Goal: Transaction & Acquisition: Download file/media

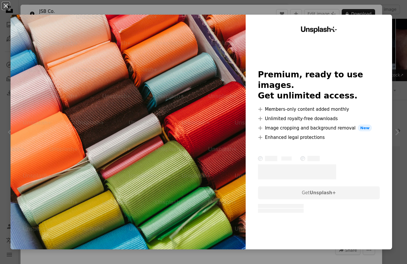
scroll to position [3346, 0]
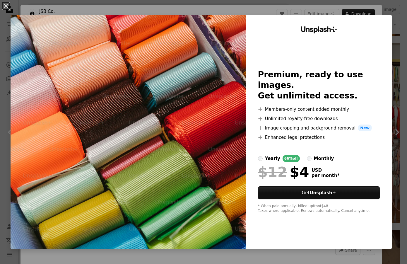
drag, startPoint x: 329, startPoint y: 215, endPoint x: 327, endPoint y: 213, distance: 3.1
click at [329, 215] on div "Unsplash+ Premium, ready to use images. Get unlimited access. A plus sign Membe…" at bounding box center [318, 132] width 146 height 234
click at [4, 5] on button "An X shape" at bounding box center [5, 5] width 7 height 7
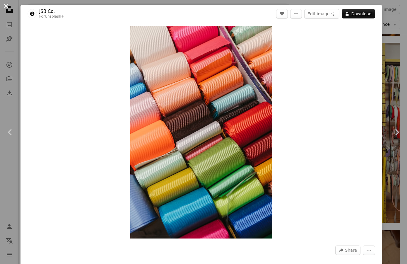
click at [6, 6] on button "An X shape" at bounding box center [5, 5] width 7 height 7
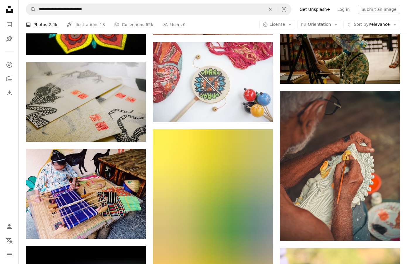
scroll to position [4732, 0]
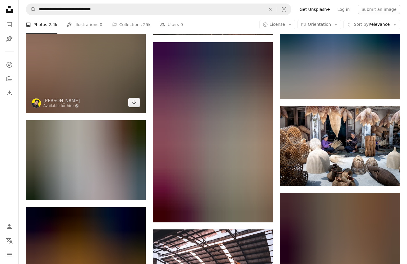
scroll to position [16495, 0]
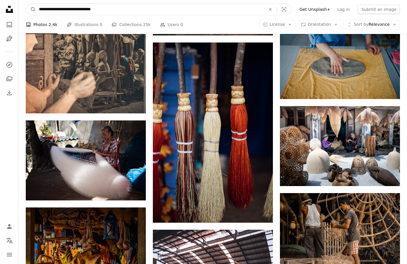
drag, startPoint x: 111, startPoint y: 10, endPoint x: 37, endPoint y: 10, distance: 74.3
click at [36, 10] on input "**********" at bounding box center [150, 9] width 228 height 11
type input "**********"
click button "A magnifying glass" at bounding box center [31, 9] width 10 height 11
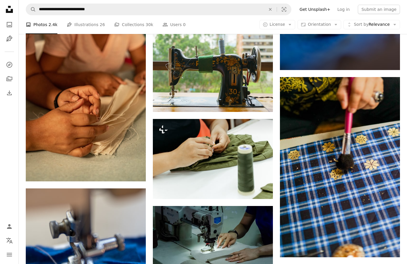
scroll to position [592, 0]
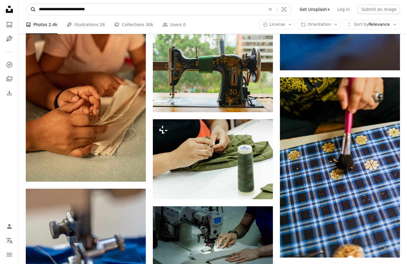
drag, startPoint x: 106, startPoint y: 8, endPoint x: 30, endPoint y: 5, distance: 75.2
click at [28, 6] on form "**********" at bounding box center [158, 10] width 265 height 12
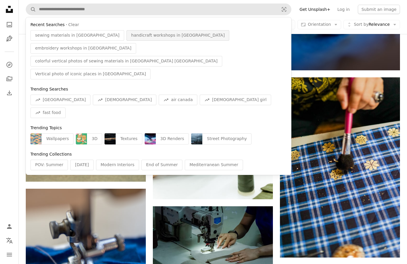
click at [131, 37] on span "handicraft workshops in [GEOGRAPHIC_DATA]" at bounding box center [177, 35] width 93 height 6
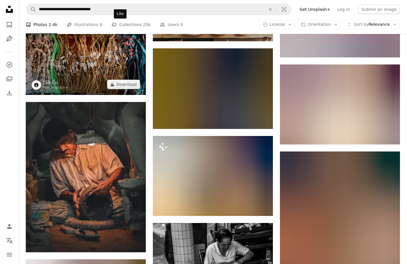
scroll to position [2163, 0]
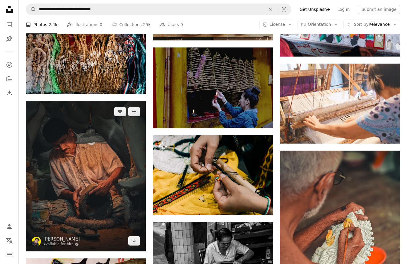
click at [42, 144] on img at bounding box center [86, 176] width 120 height 150
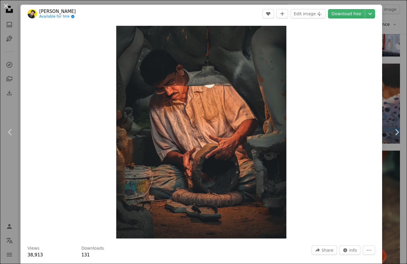
drag, startPoint x: 8, startPoint y: 6, endPoint x: 14, endPoint y: 9, distance: 7.6
click at [7, 6] on button "An X shape" at bounding box center [5, 5] width 7 height 7
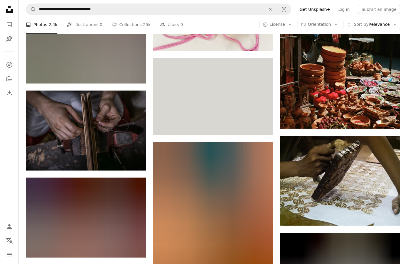
scroll to position [3589, 0]
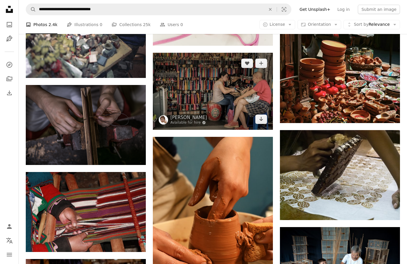
click at [202, 90] on img at bounding box center [213, 91] width 120 height 77
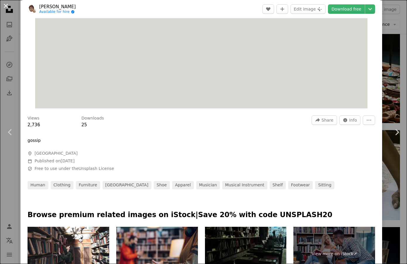
scroll to position [36, 0]
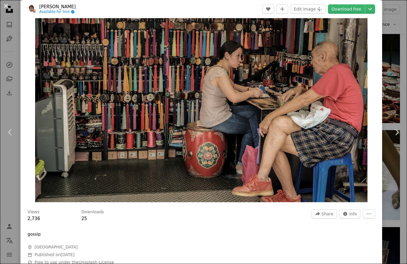
click at [6, 7] on button "An X shape" at bounding box center [5, 5] width 7 height 7
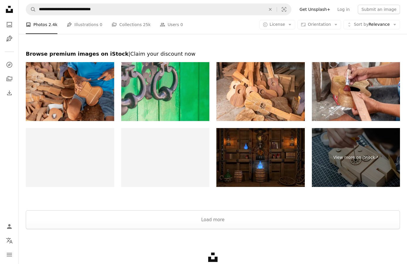
scroll to position [18255, 0]
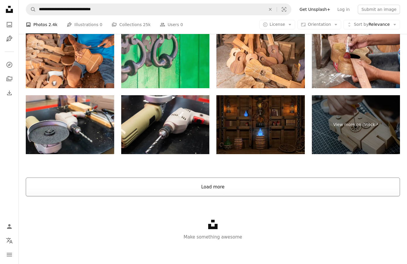
click at [213, 186] on button "Load more" at bounding box center [213, 186] width 374 height 19
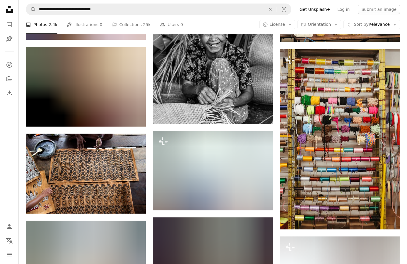
scroll to position [19408, 0]
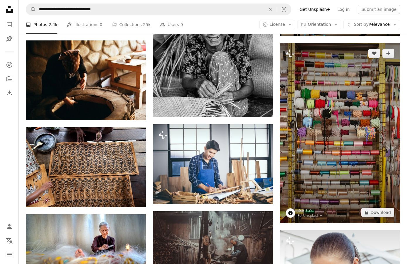
click at [335, 164] on img at bounding box center [340, 133] width 120 height 180
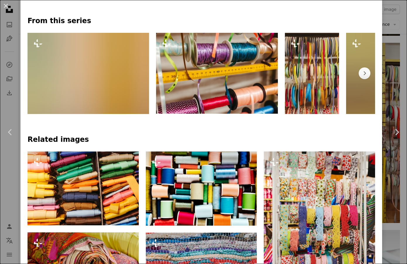
scroll to position [302, 0]
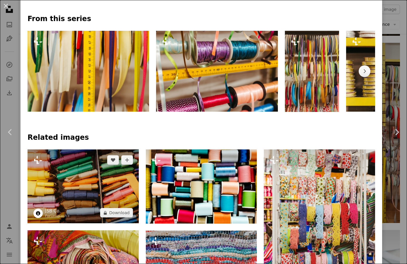
click at [110, 199] on img at bounding box center [83, 186] width 111 height 74
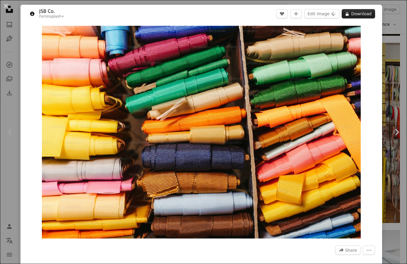
click at [367, 13] on button "A lock Download" at bounding box center [357, 13] width 33 height 9
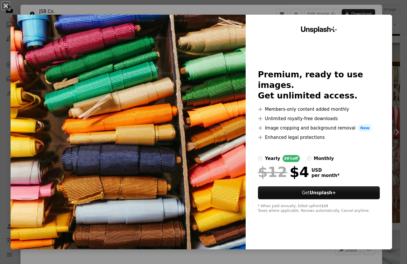
click at [6, 5] on button "An X shape" at bounding box center [5, 5] width 7 height 7
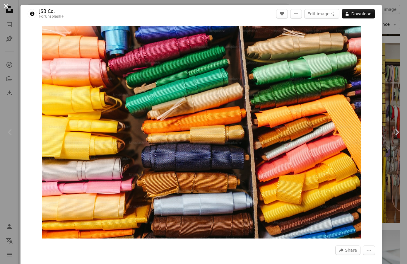
click at [6, 6] on button "An X shape" at bounding box center [5, 5] width 7 height 7
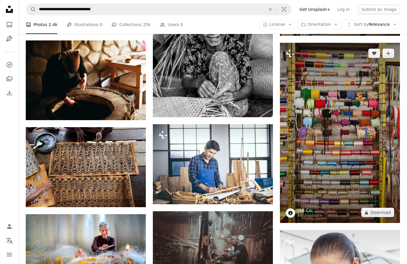
click at [340, 130] on img at bounding box center [340, 133] width 120 height 180
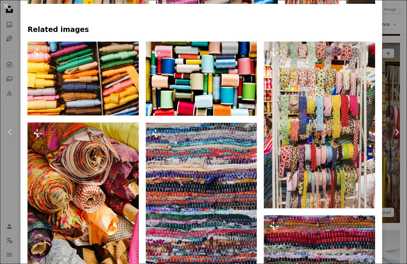
scroll to position [494, 0]
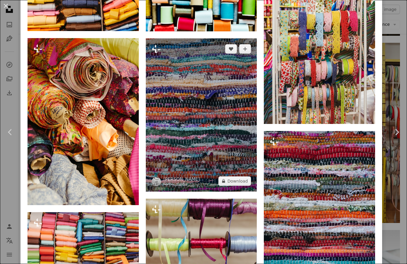
click at [206, 113] on img at bounding box center [201, 114] width 111 height 153
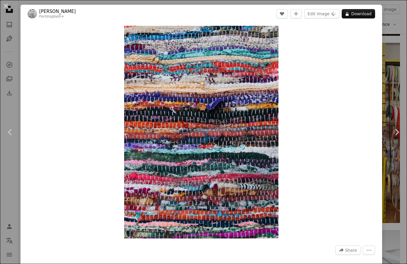
drag, startPoint x: 7, startPoint y: 4, endPoint x: 9, endPoint y: 15, distance: 10.7
click at [7, 4] on button "An X shape" at bounding box center [5, 5] width 7 height 7
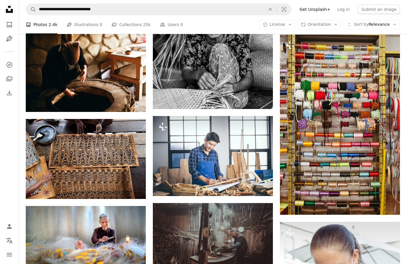
scroll to position [19414, 0]
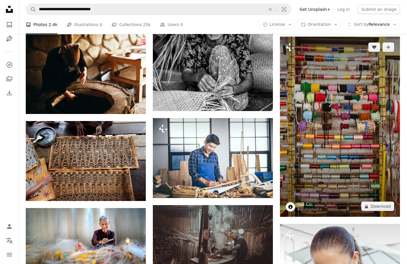
click at [340, 116] on img at bounding box center [340, 127] width 120 height 180
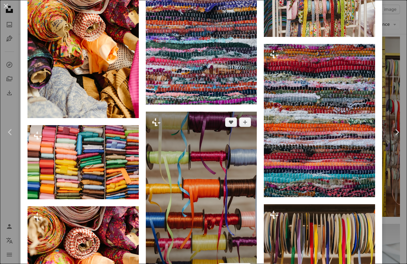
scroll to position [581, 0]
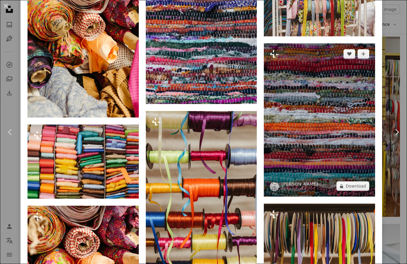
click at [299, 137] on img at bounding box center [319, 119] width 111 height 153
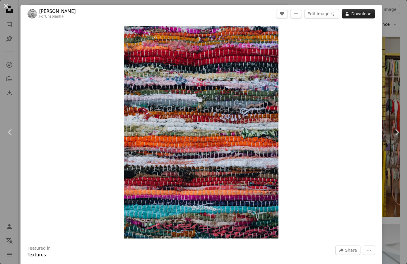
click at [368, 14] on button "A lock Download" at bounding box center [357, 13] width 33 height 9
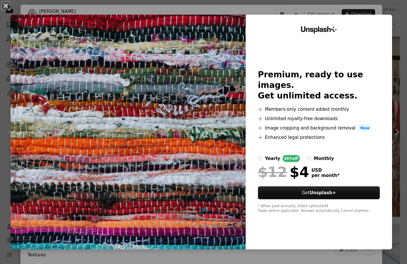
click at [5, 5] on button "An X shape" at bounding box center [5, 5] width 7 height 7
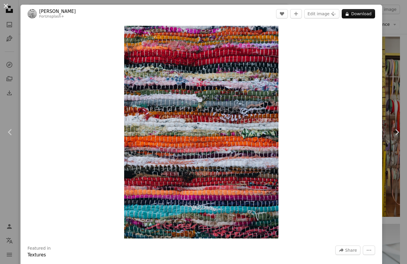
click at [4, 6] on button "An X shape" at bounding box center [5, 5] width 7 height 7
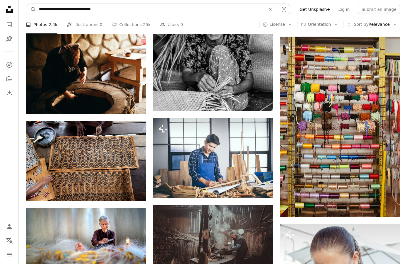
drag, startPoint x: 110, startPoint y: 8, endPoint x: 24, endPoint y: 6, distance: 86.4
click at [23, 6] on nav "**********" at bounding box center [213, 9] width 388 height 19
type input "**********"
click button "A magnifying glass" at bounding box center [31, 9] width 10 height 11
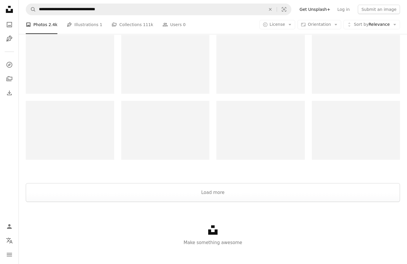
scroll to position [1189, 0]
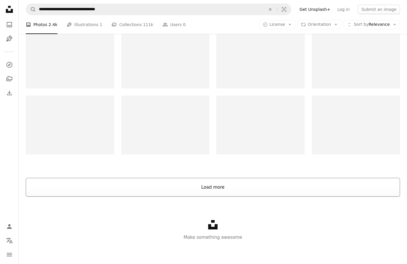
click at [219, 188] on button "Load more" at bounding box center [213, 187] width 374 height 19
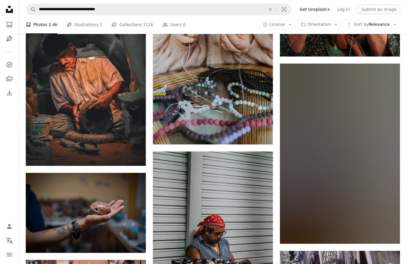
scroll to position [3454, 0]
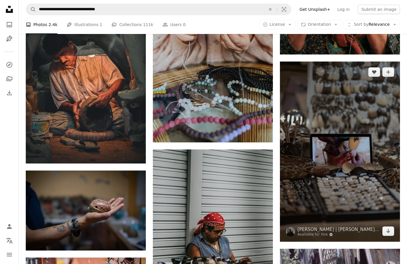
click at [319, 86] on img at bounding box center [340, 151] width 120 height 180
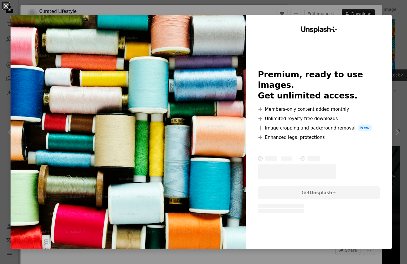
scroll to position [1466, 0]
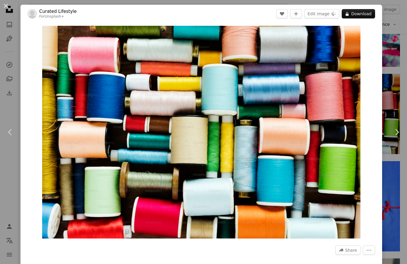
click at [6, 7] on button "An X shape" at bounding box center [5, 5] width 7 height 7
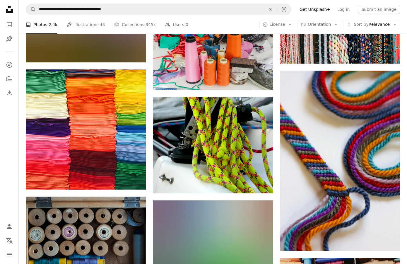
scroll to position [2508, 0]
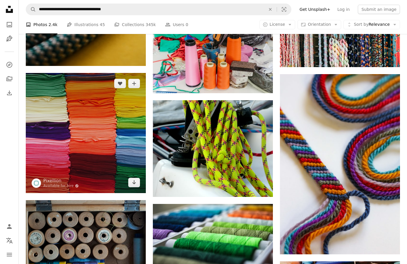
click at [84, 104] on img at bounding box center [86, 133] width 120 height 120
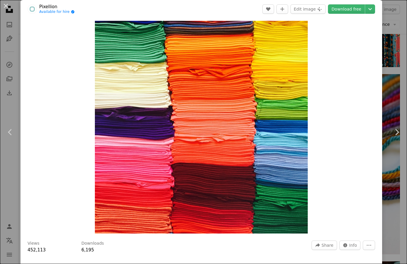
scroll to position [5, 0]
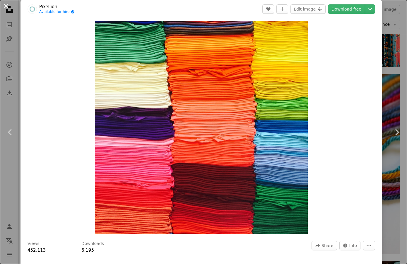
click at [7, 5] on button "An X shape" at bounding box center [5, 5] width 7 height 7
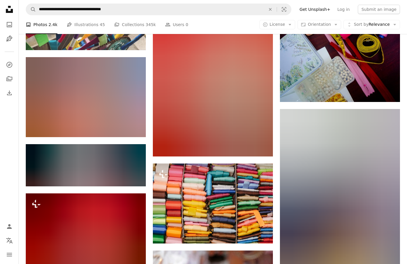
scroll to position [3072, 0]
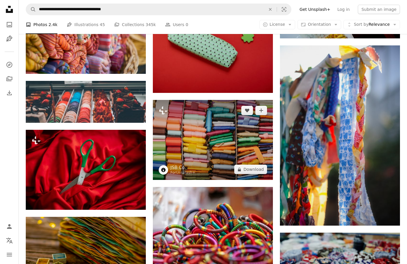
click at [178, 130] on img at bounding box center [213, 140] width 120 height 80
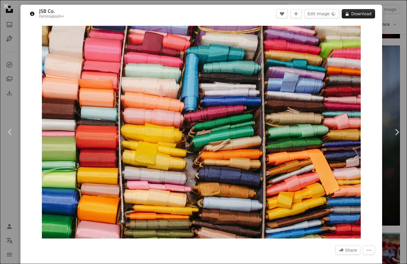
click at [361, 13] on button "A lock Download" at bounding box center [357, 13] width 33 height 9
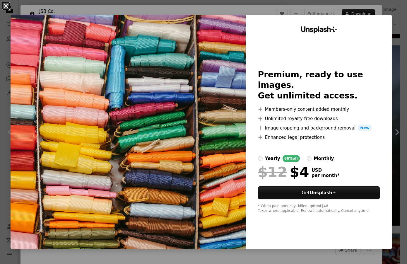
click at [2, 5] on button "An X shape" at bounding box center [5, 5] width 7 height 7
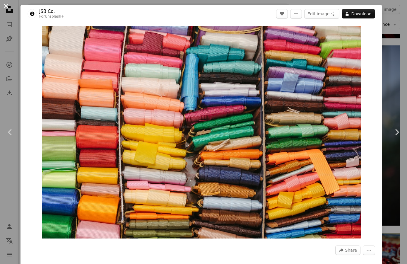
click at [6, 5] on button "An X shape" at bounding box center [5, 5] width 7 height 7
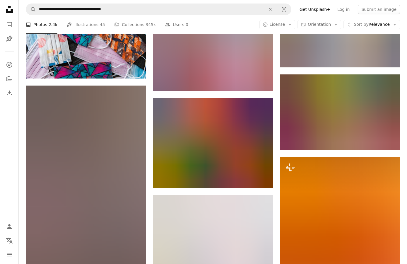
scroll to position [9427, 0]
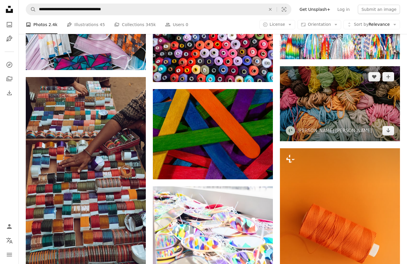
click at [327, 109] on img at bounding box center [340, 103] width 120 height 75
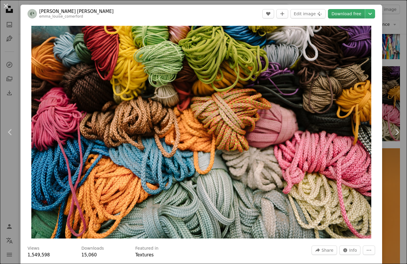
click at [353, 15] on link "Download free" at bounding box center [346, 13] width 37 height 9
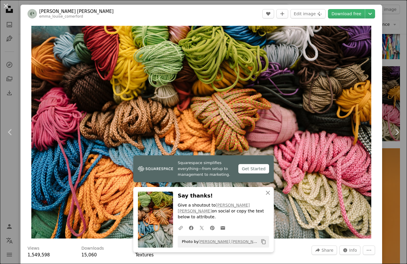
drag, startPoint x: 7, startPoint y: 6, endPoint x: 17, endPoint y: 11, distance: 11.0
click at [7, 6] on button "An X shape" at bounding box center [5, 5] width 7 height 7
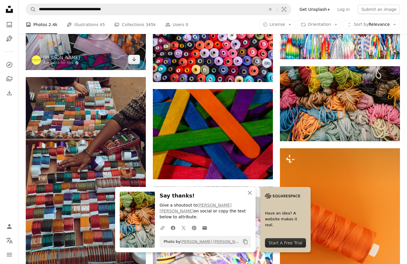
scroll to position [9427, 0]
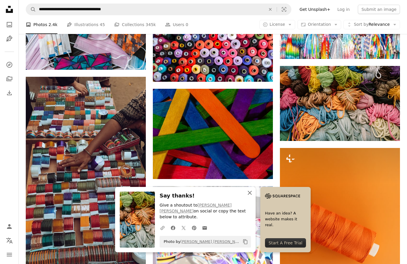
click at [250, 196] on icon "An X shape" at bounding box center [249, 192] width 7 height 7
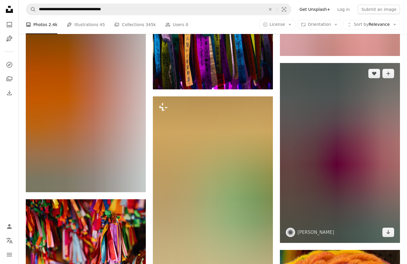
scroll to position [12628, 0]
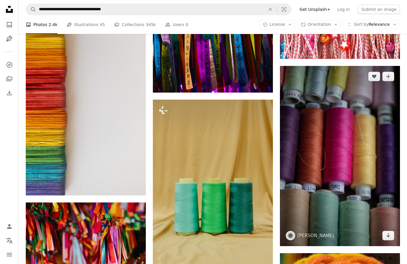
click at [302, 150] on img at bounding box center [340, 156] width 120 height 180
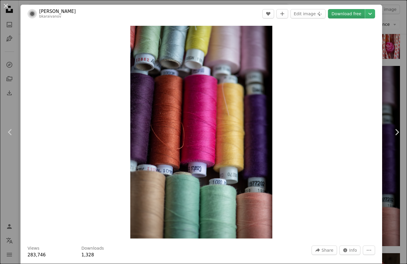
click at [352, 12] on link "Download free" at bounding box center [346, 13] width 37 height 9
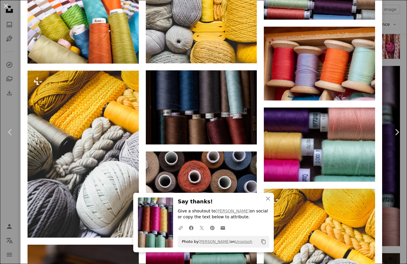
scroll to position [817, 0]
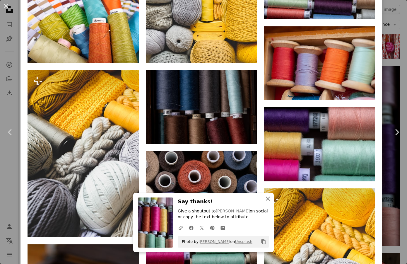
click at [267, 196] on icon "An X shape" at bounding box center [267, 198] width 7 height 7
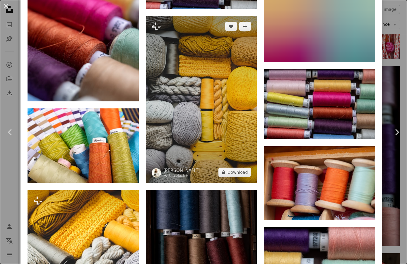
scroll to position [694, 0]
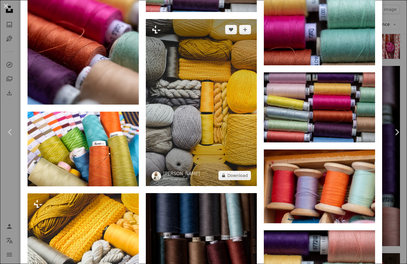
click at [197, 111] on img at bounding box center [201, 102] width 111 height 167
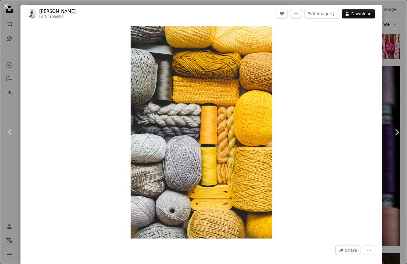
drag, startPoint x: 6, startPoint y: 5, endPoint x: 111, endPoint y: 78, distance: 128.6
click at [6, 5] on button "An X shape" at bounding box center [5, 5] width 7 height 7
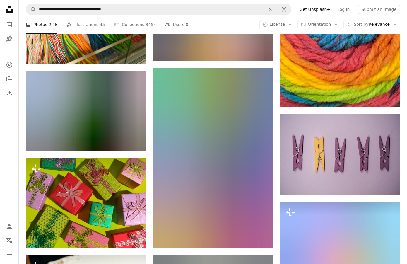
scroll to position [12938, 0]
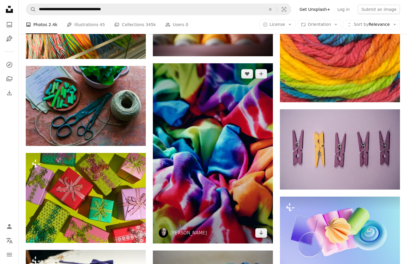
click at [211, 120] on img at bounding box center [213, 153] width 120 height 180
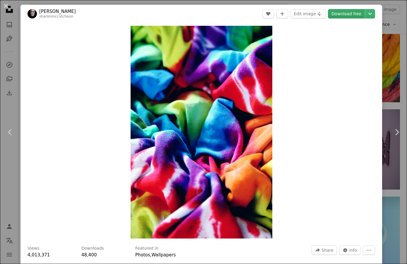
click at [365, 14] on link "Download free" at bounding box center [346, 13] width 37 height 9
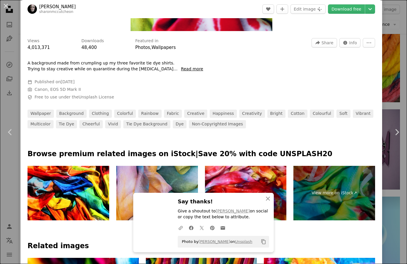
scroll to position [207, 0]
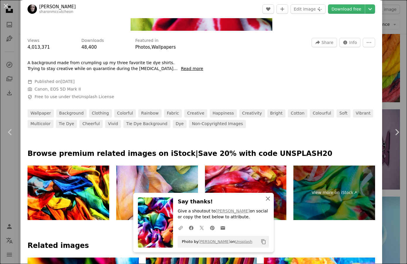
click at [268, 199] on icon "button" at bounding box center [268, 198] width 4 height 4
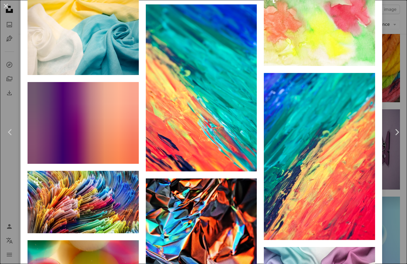
scroll to position [1133, 0]
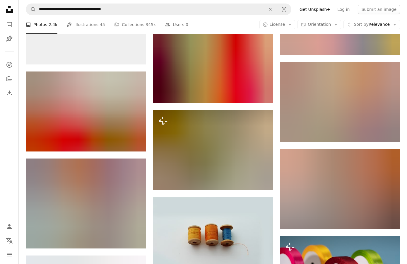
scroll to position [17153, 0]
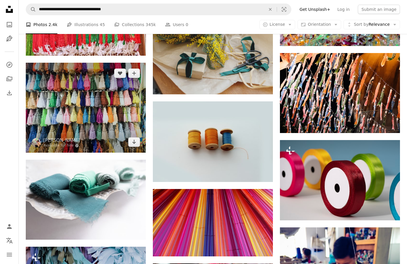
click at [85, 96] on img at bounding box center [86, 108] width 120 height 90
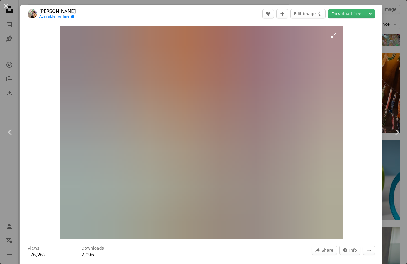
scroll to position [1, 0]
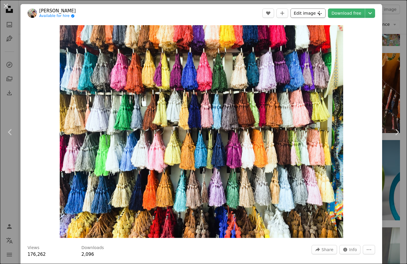
click at [322, 13] on icon "Plus sign for Unsplash+" at bounding box center [319, 13] width 5 height 5
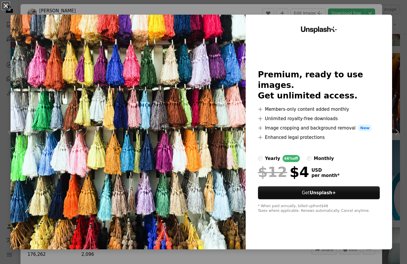
click at [5, 5] on button "An X shape" at bounding box center [5, 5] width 7 height 7
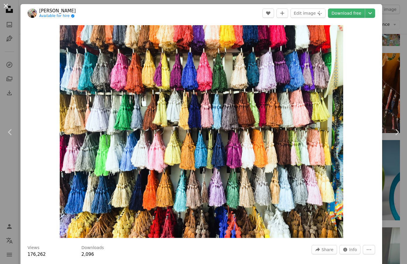
click at [6, 6] on button "An X shape" at bounding box center [5, 5] width 7 height 7
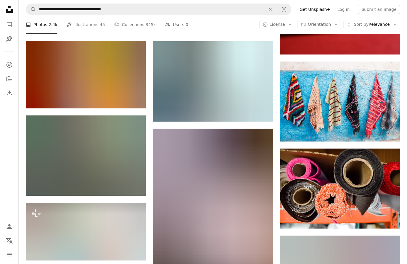
scroll to position [17795, 0]
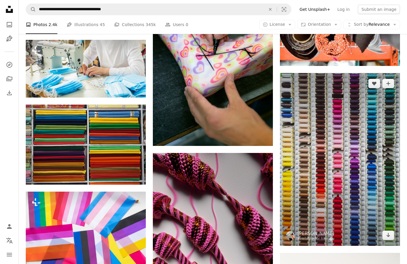
click at [305, 176] on img at bounding box center [340, 159] width 120 height 173
click at [311, 180] on img at bounding box center [340, 159] width 120 height 173
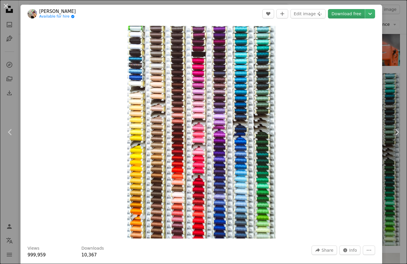
click at [360, 14] on link "Download free" at bounding box center [346, 13] width 37 height 9
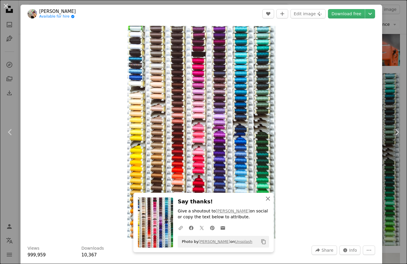
click at [268, 199] on icon "button" at bounding box center [268, 198] width 4 height 4
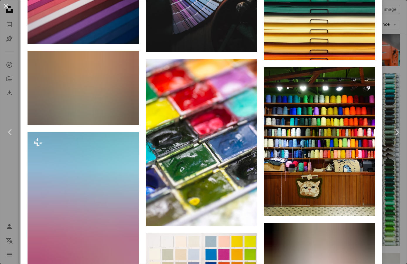
scroll to position [4828, 0]
